Goal: Task Accomplishment & Management: Manage account settings

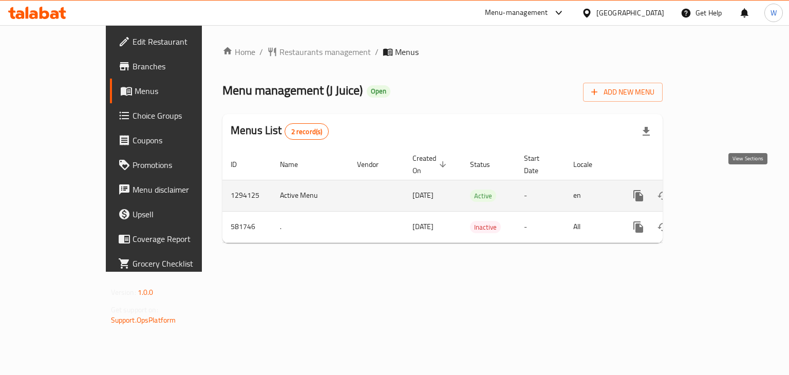
click at [719, 190] on icon "enhanced table" at bounding box center [713, 196] width 12 height 12
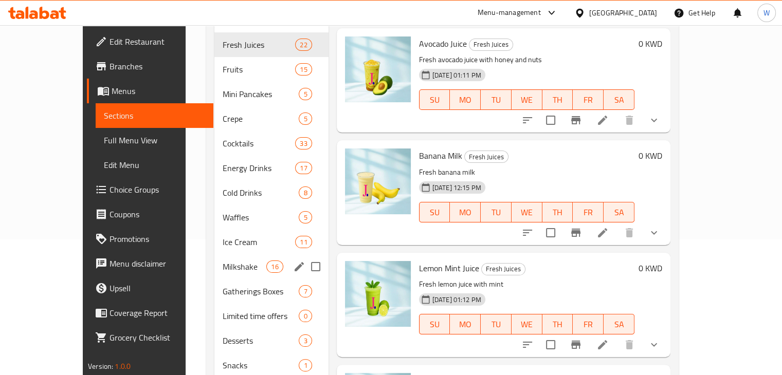
scroll to position [230, 0]
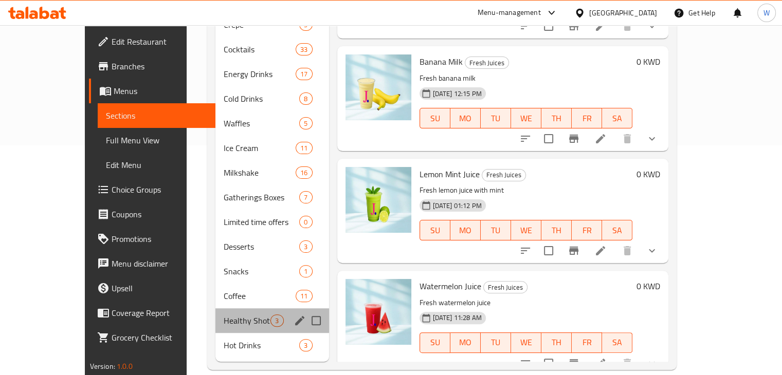
click at [215, 316] on div "Healthy Shots 3" at bounding box center [271, 320] width 113 height 25
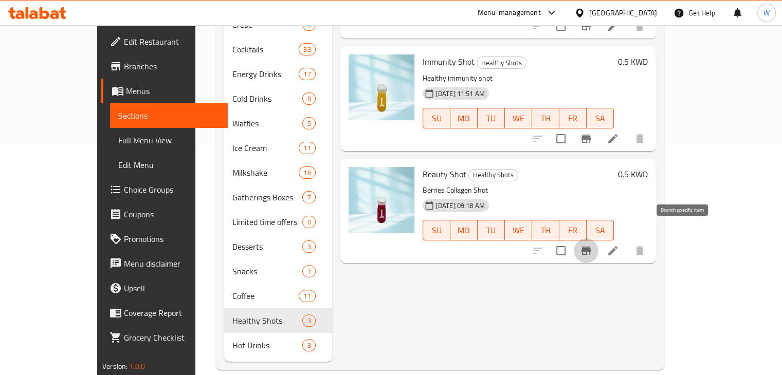
click at [591, 247] on icon "Branch-specific-item" at bounding box center [585, 251] width 9 height 8
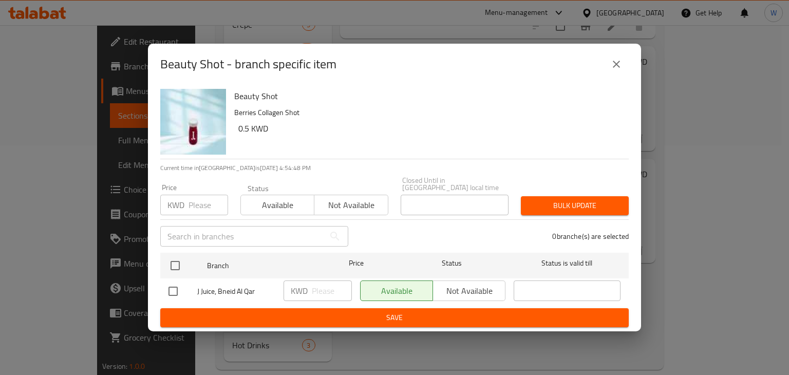
click at [623, 61] on button "close" at bounding box center [616, 64] width 25 height 25
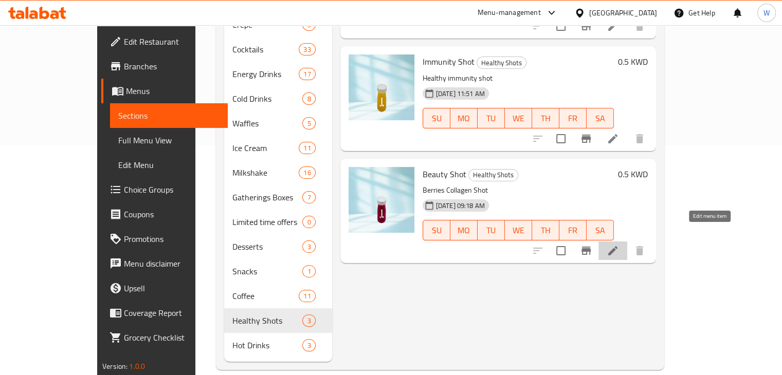
click at [619, 245] on icon at bounding box center [612, 251] width 12 height 12
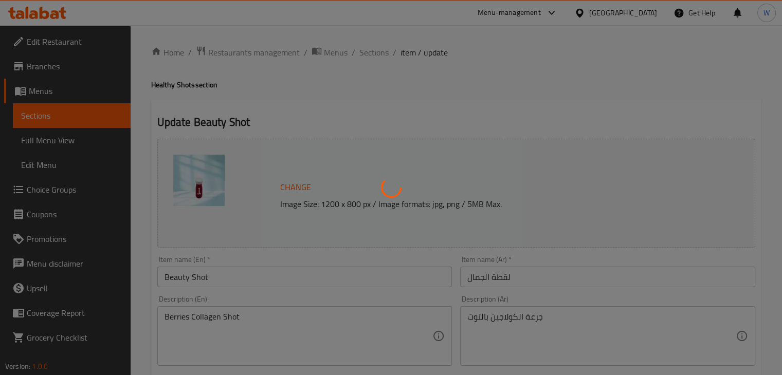
click at [498, 119] on div at bounding box center [391, 187] width 782 height 375
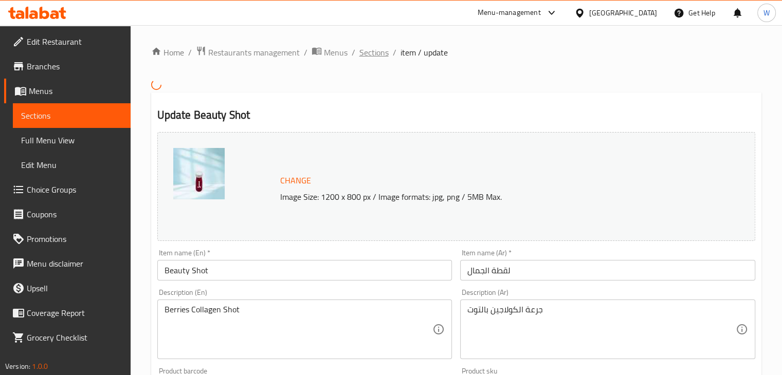
click at [374, 54] on span "Sections" at bounding box center [373, 52] width 29 height 12
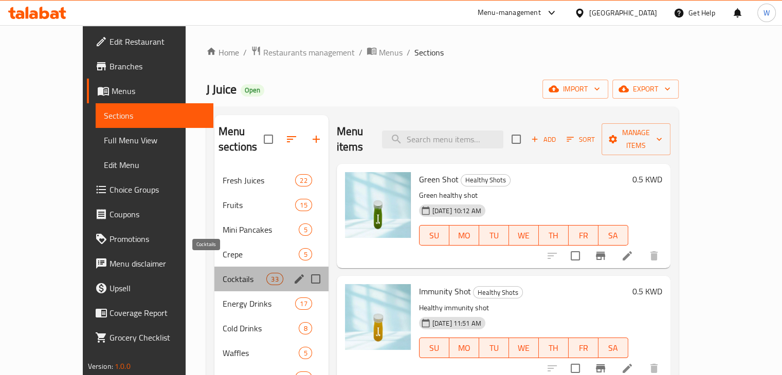
click at [223, 273] on span "Cocktails" at bounding box center [245, 279] width 44 height 12
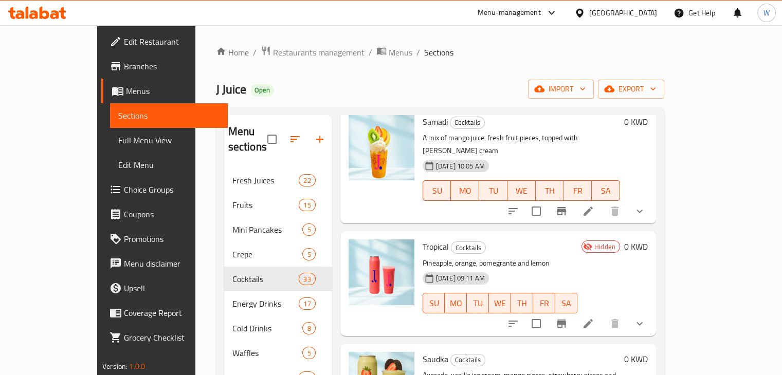
scroll to position [59, 0]
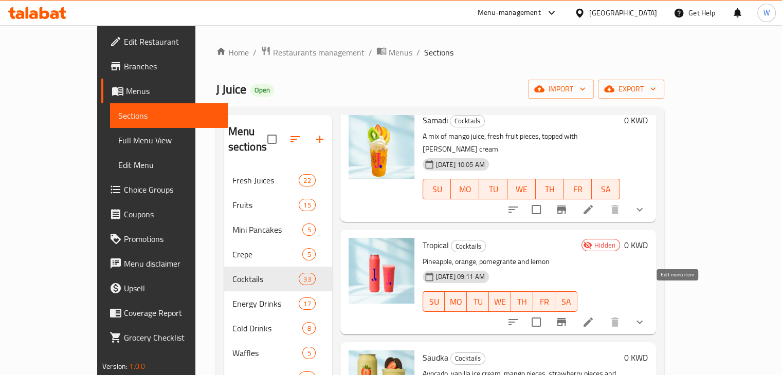
click at [594, 316] on icon at bounding box center [588, 322] width 12 height 12
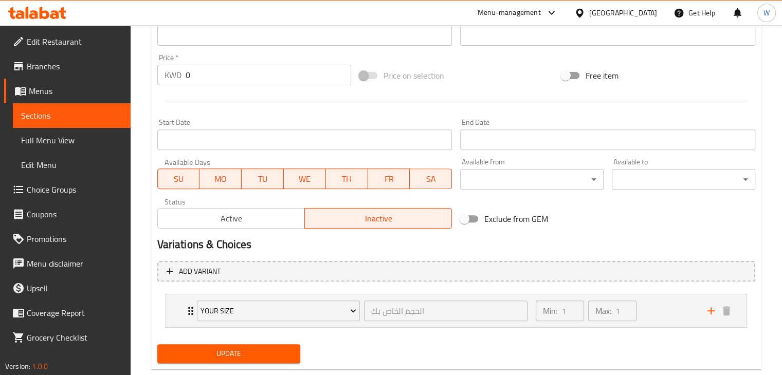
scroll to position [365, 0]
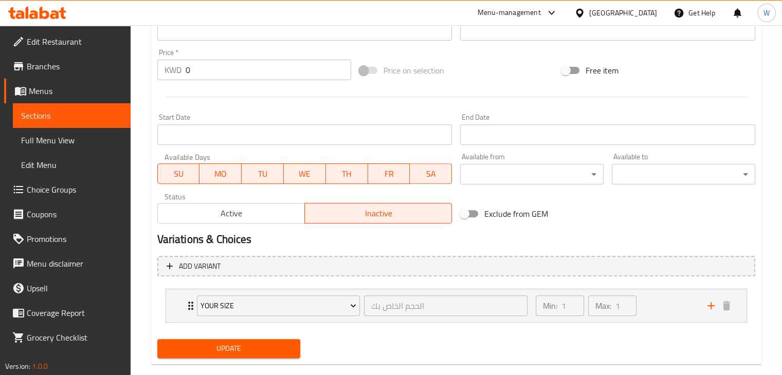
click at [247, 208] on span "Active" at bounding box center [231, 213] width 139 height 15
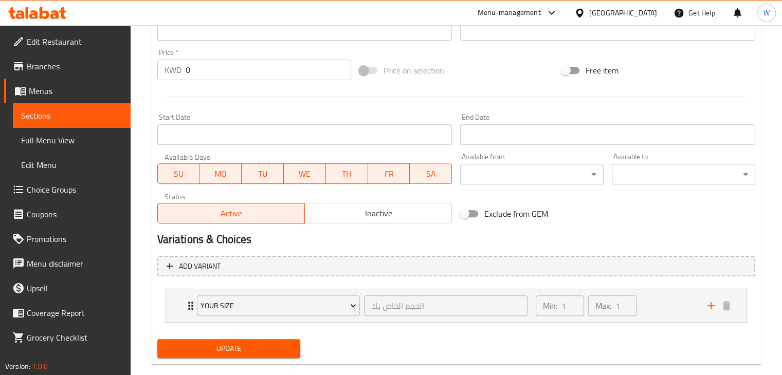
click at [232, 351] on span "Update" at bounding box center [228, 348] width 127 height 13
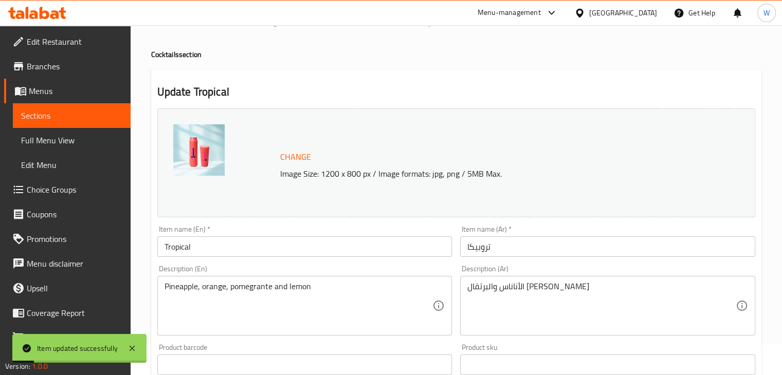
scroll to position [0, 0]
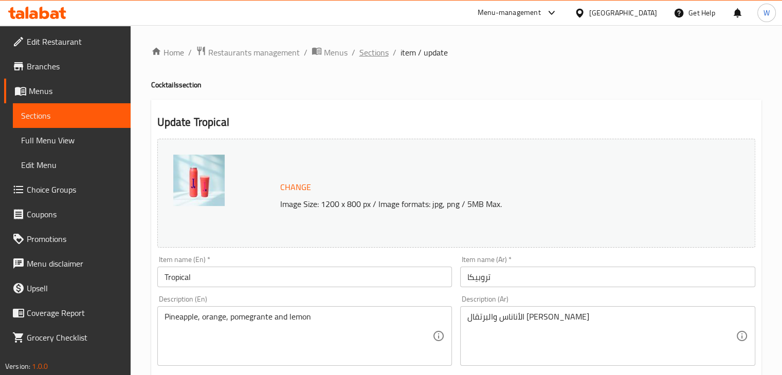
click at [367, 56] on span "Sections" at bounding box center [373, 52] width 29 height 12
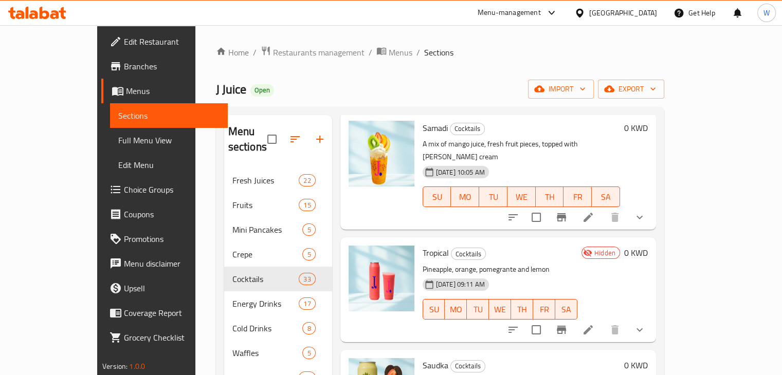
scroll to position [68, 0]
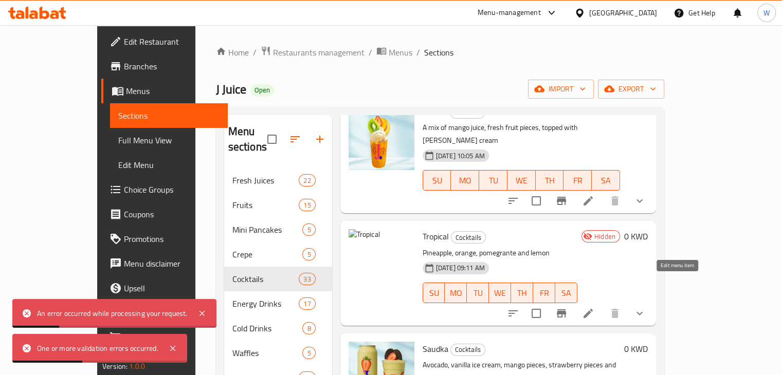
click at [594, 307] on icon at bounding box center [588, 313] width 12 height 12
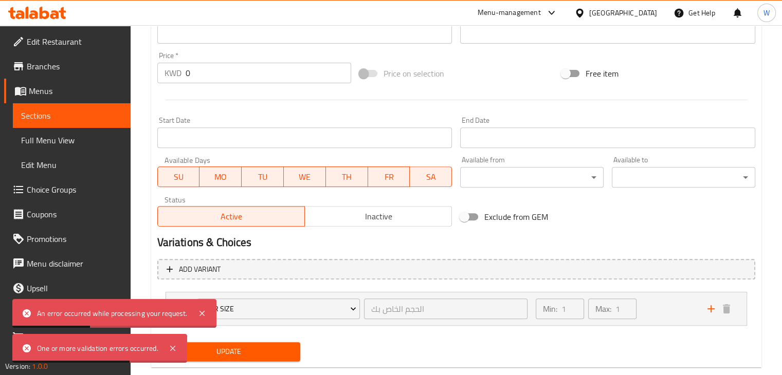
scroll to position [378, 0]
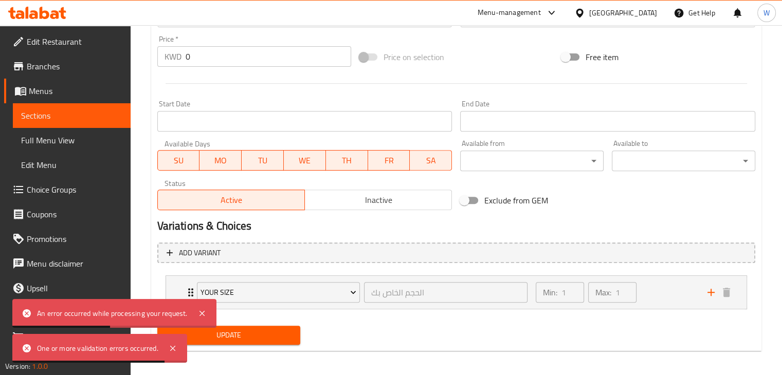
click at [262, 330] on span "Update" at bounding box center [228, 335] width 127 height 13
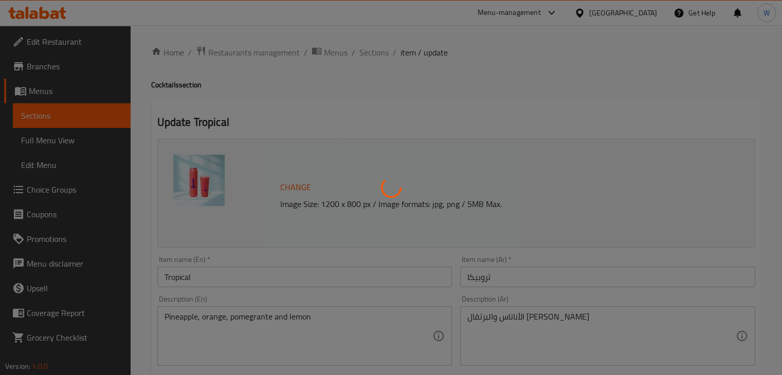
type input "الحجم الخاص بك"
type input "1"
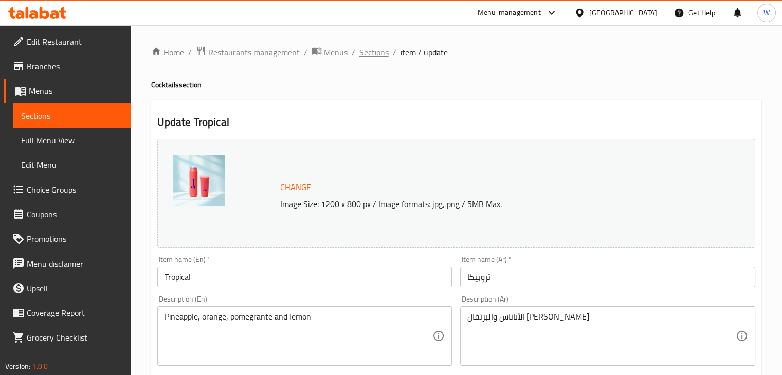
click at [372, 48] on span "Sections" at bounding box center [373, 52] width 29 height 12
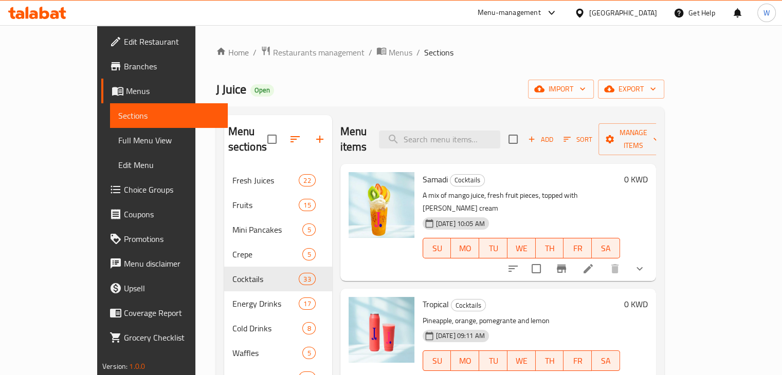
click at [473, 243] on div "Samadi Cocktails A mix of mango juice, fresh fruit pieces, topped with vanilla …" at bounding box center [521, 222] width 206 height 109
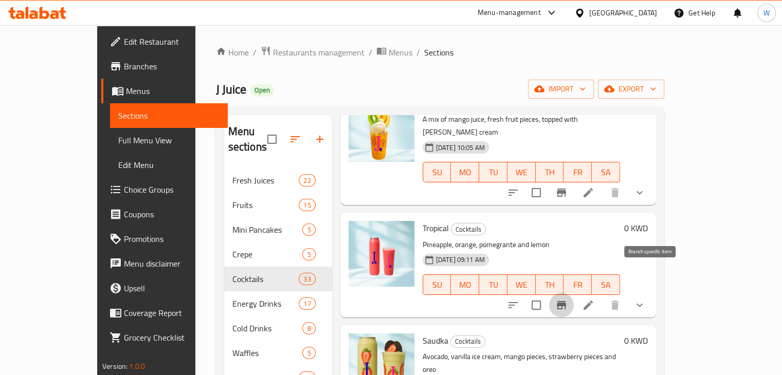
click at [566, 301] on icon "Branch-specific-item" at bounding box center [561, 305] width 9 height 8
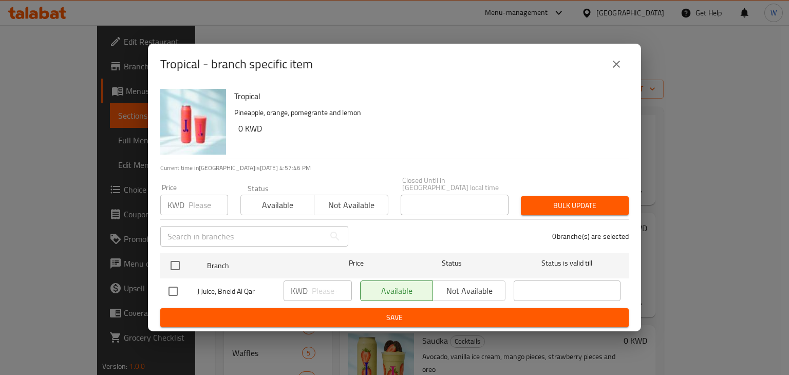
click at [613, 70] on icon "close" at bounding box center [617, 64] width 12 height 12
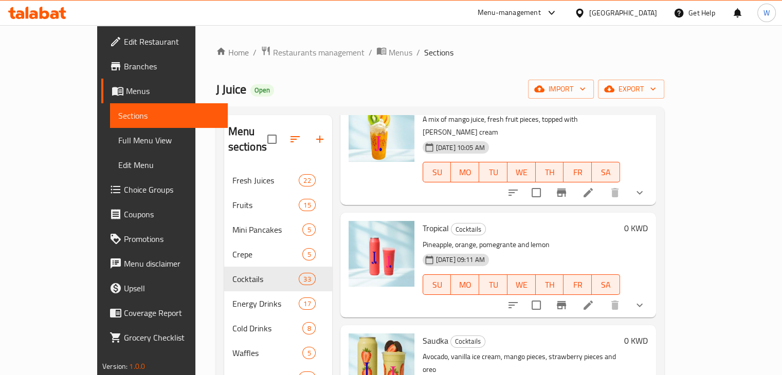
scroll to position [0, 0]
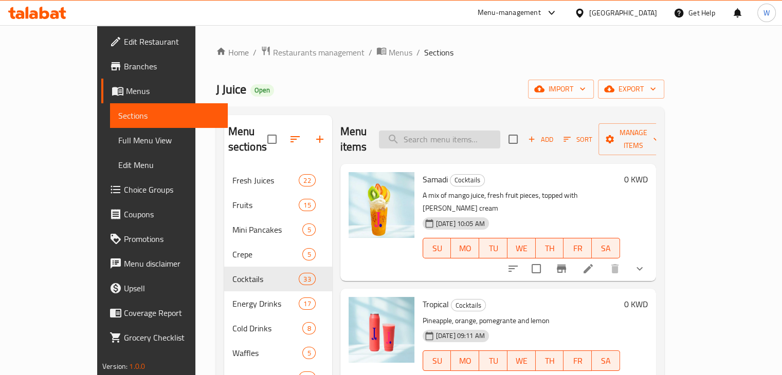
click at [438, 133] on input "search" at bounding box center [439, 140] width 121 height 18
type input "you lost me"
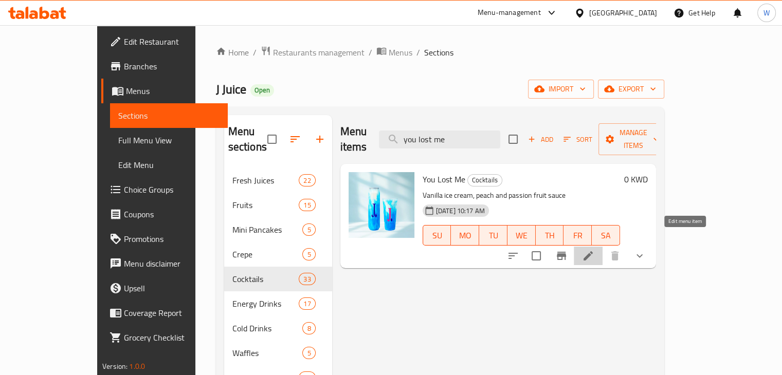
click at [594, 250] on icon at bounding box center [588, 256] width 12 height 12
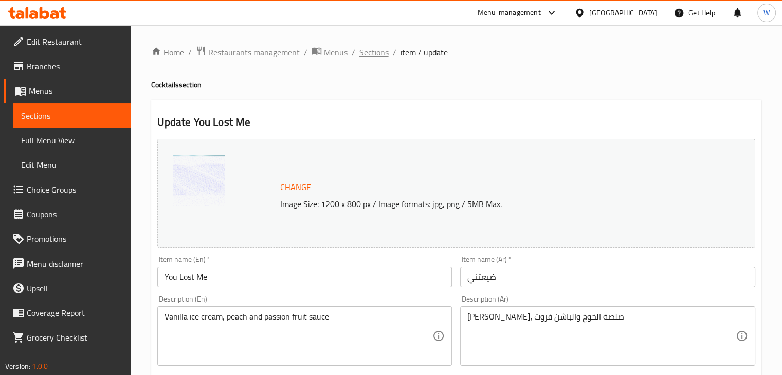
click at [381, 49] on span "Sections" at bounding box center [373, 52] width 29 height 12
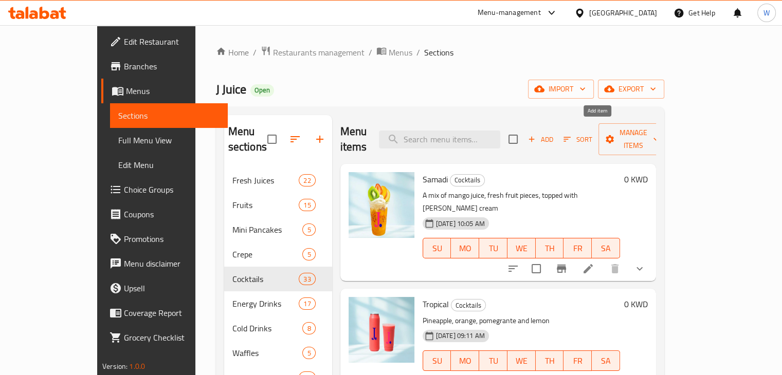
click at [557, 132] on button "Add" at bounding box center [540, 140] width 33 height 16
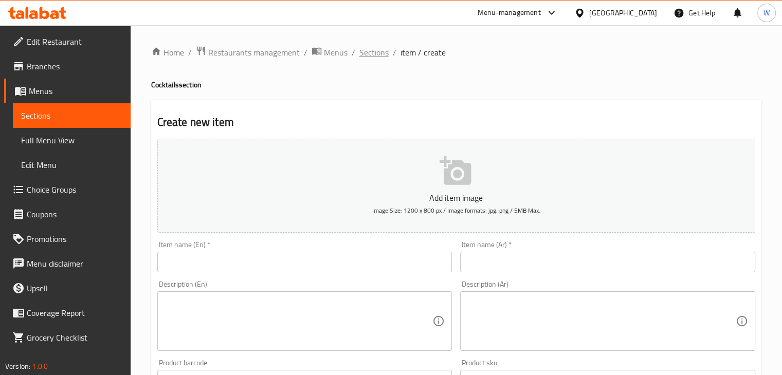
click at [386, 51] on span "Sections" at bounding box center [373, 52] width 29 height 12
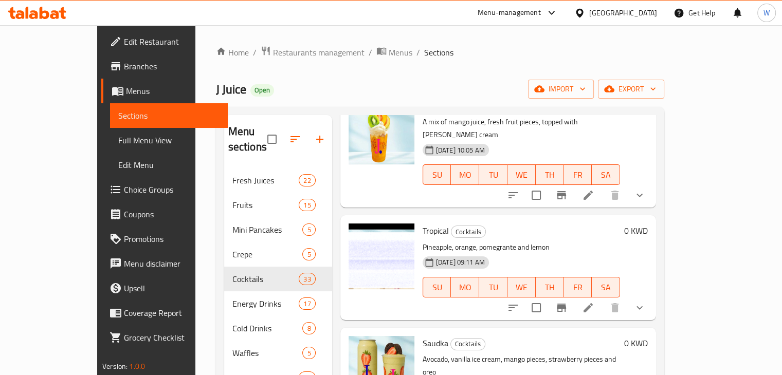
scroll to position [72, 0]
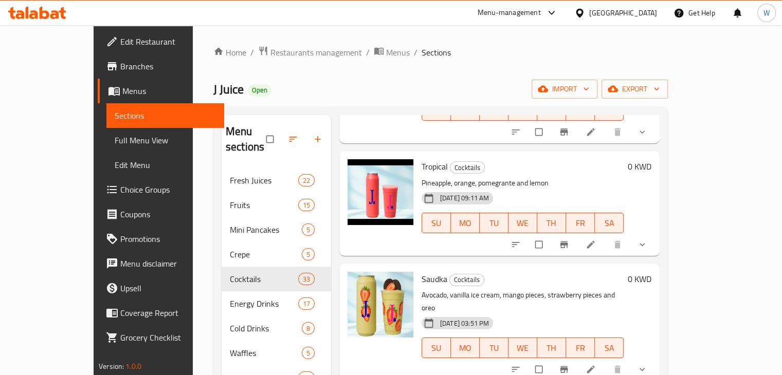
scroll to position [140, 0]
